Goal: Task Accomplishment & Management: Manage account settings

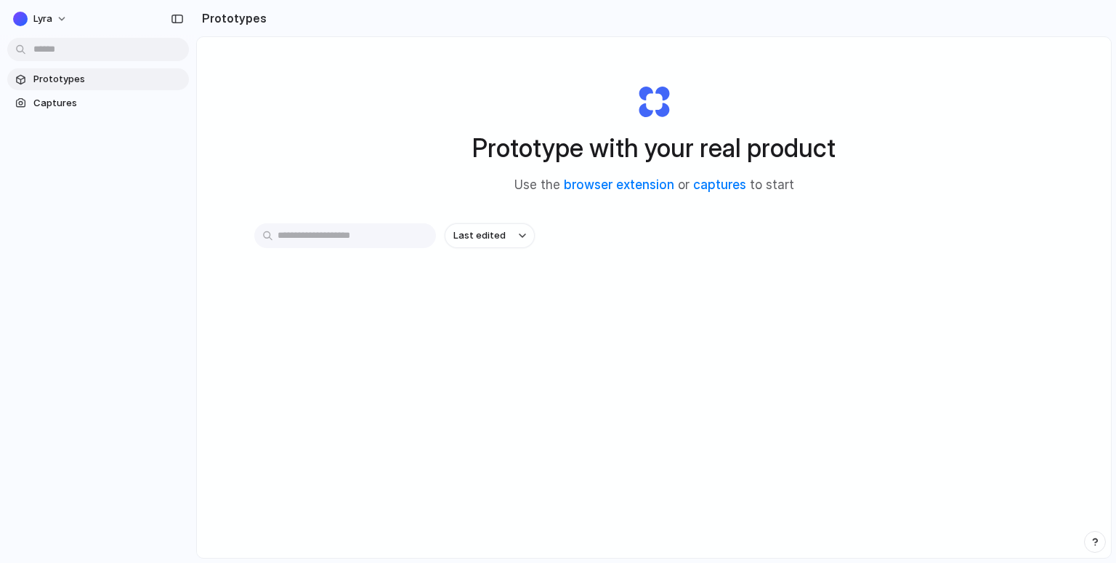
click at [73, 7] on div "Lyra" at bounding box center [44, 18] width 62 height 23
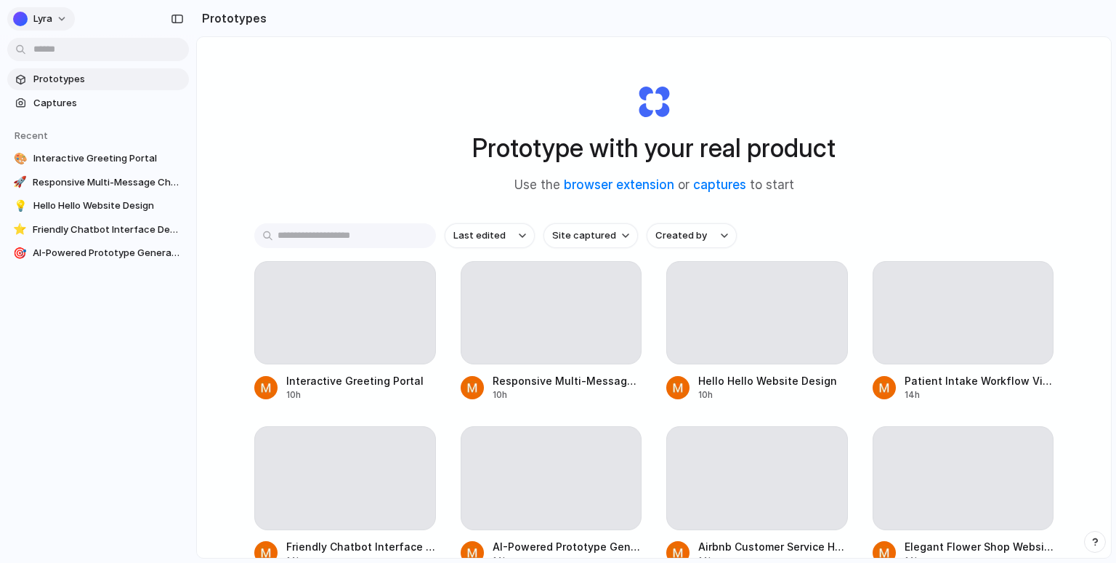
click at [57, 13] on button "Lyra" at bounding box center [41, 18] width 68 height 23
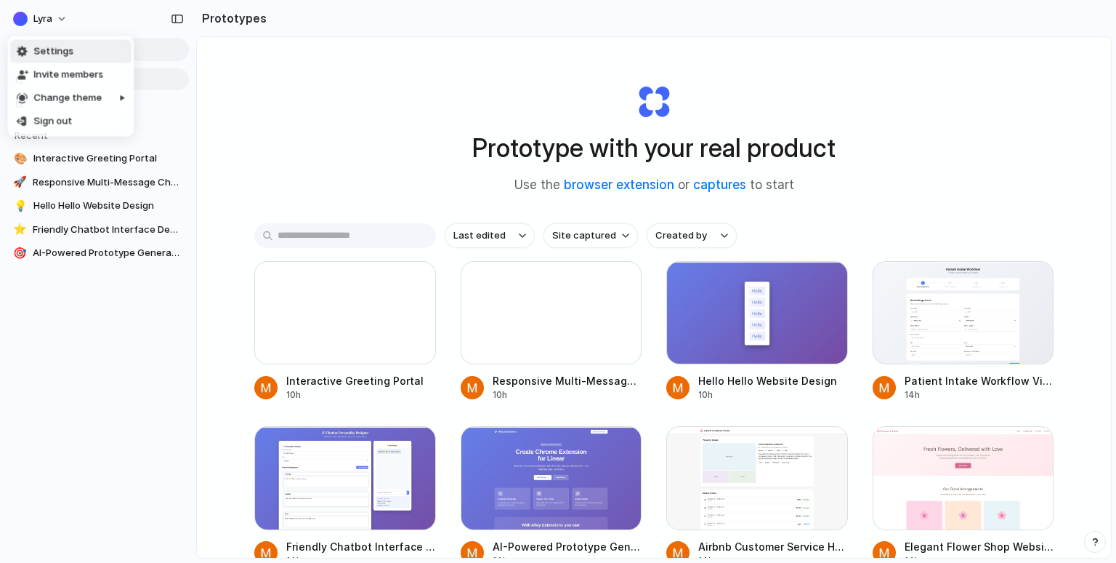
click at [57, 52] on span "Settings" at bounding box center [53, 51] width 40 height 15
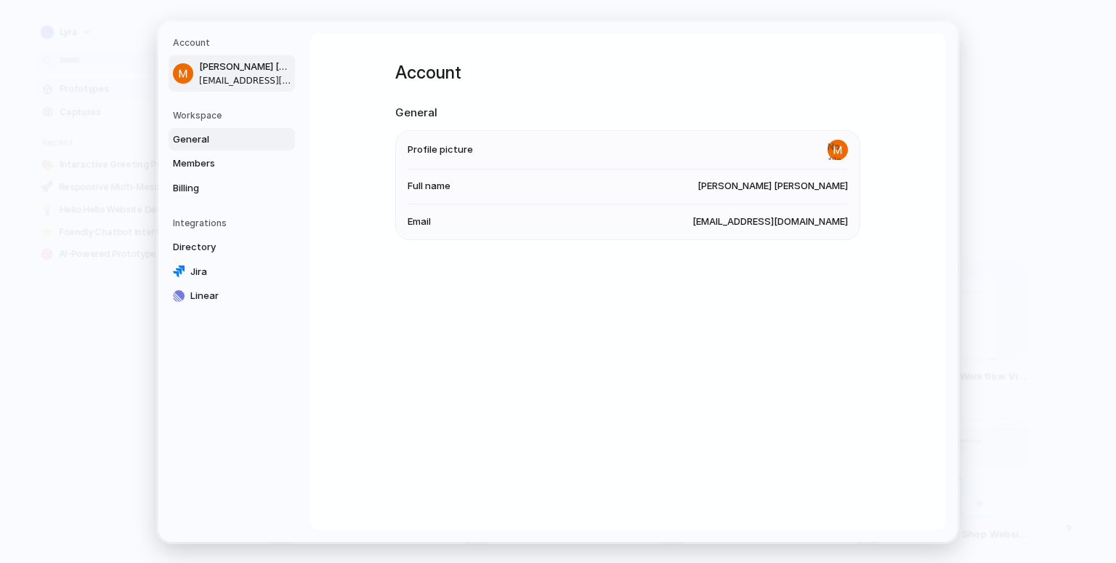
click at [239, 142] on span "General" at bounding box center [219, 139] width 93 height 15
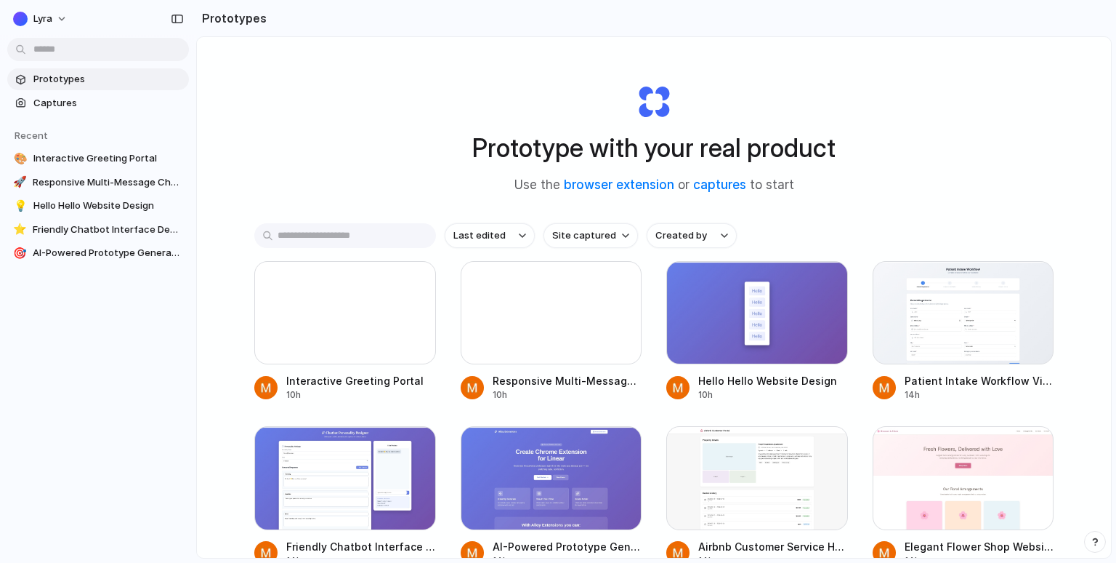
click at [74, 26] on div "Lyra" at bounding box center [44, 18] width 62 height 23
click at [33, 12] on span "Lyra" at bounding box center [42, 19] width 19 height 15
click at [81, 54] on li "Settings" at bounding box center [70, 51] width 121 height 23
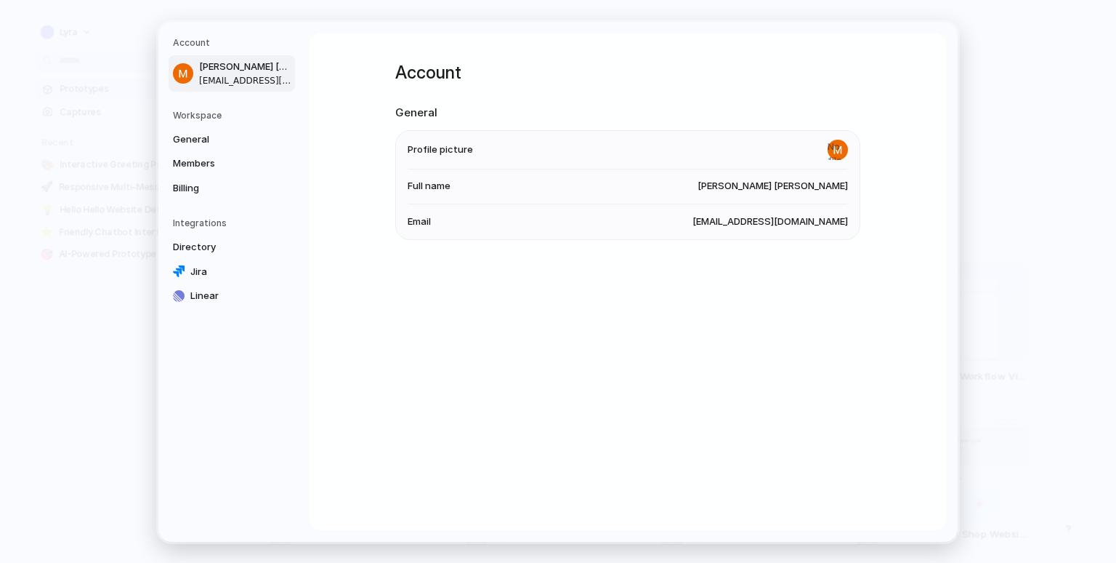
click at [219, 223] on h5 "Integrations" at bounding box center [234, 223] width 122 height 13
click at [202, 246] on span "Directory" at bounding box center [219, 247] width 93 height 15
